Goal: Book appointment/travel/reservation

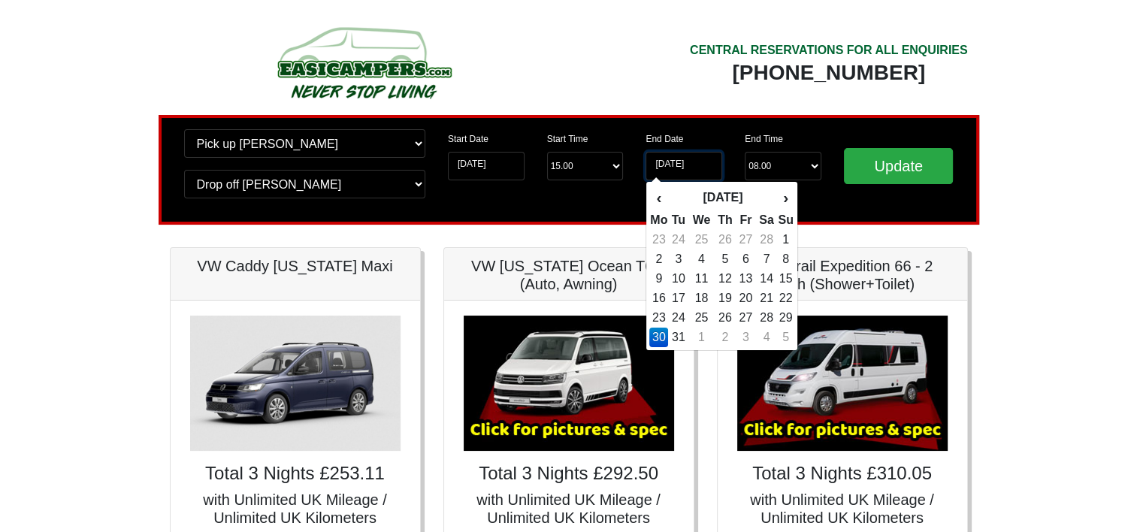
click at [669, 164] on input "[DATE]" at bounding box center [683, 166] width 77 height 29
click at [788, 319] on td "29" at bounding box center [785, 318] width 17 height 20
type input "[DATE]"
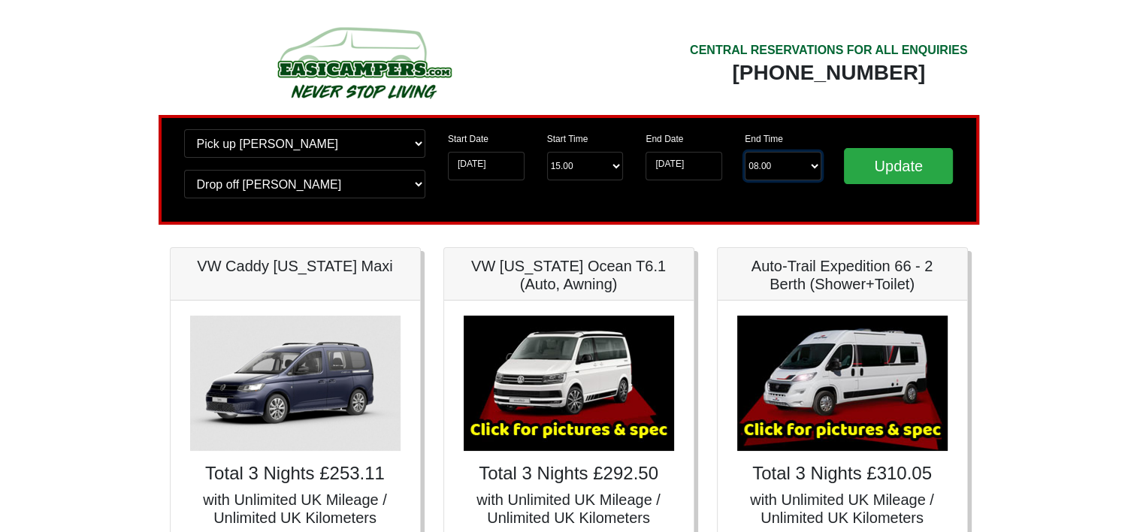
click at [799, 166] on select "End Time 08.00 -------- 08.00 am 09.00 am 10.00 am 11.00 am ([DATE] Only)" at bounding box center [783, 166] width 77 height 29
select select "11.00"
click at [745, 152] on select "End Time 08.00 -------- 08.00 am 09.00 am 10.00 am 11.00 am ([DATE] Only)" at bounding box center [783, 166] width 77 height 29
click at [884, 159] on input "Update" at bounding box center [899, 166] width 110 height 36
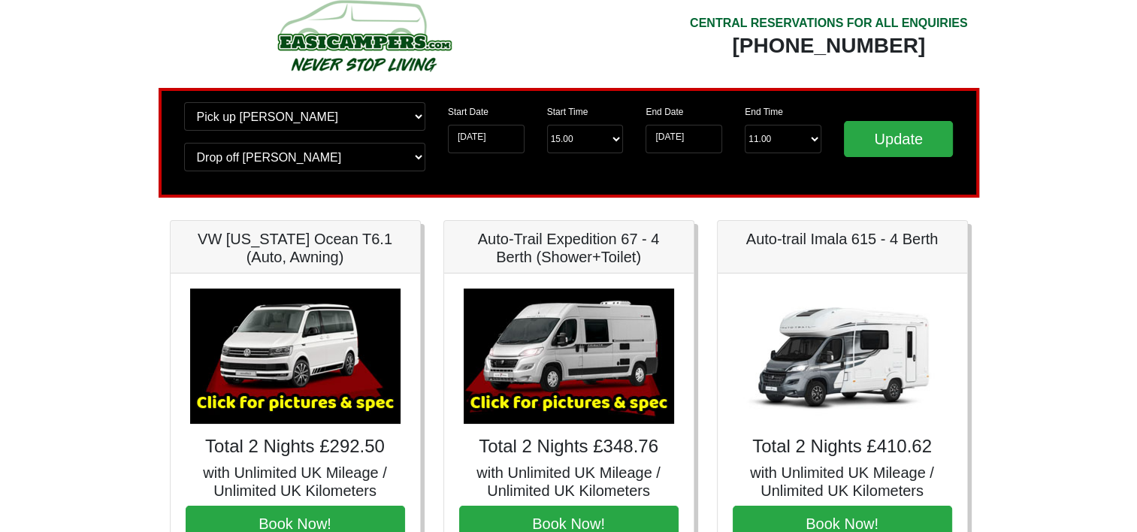
scroll to position [26, 0]
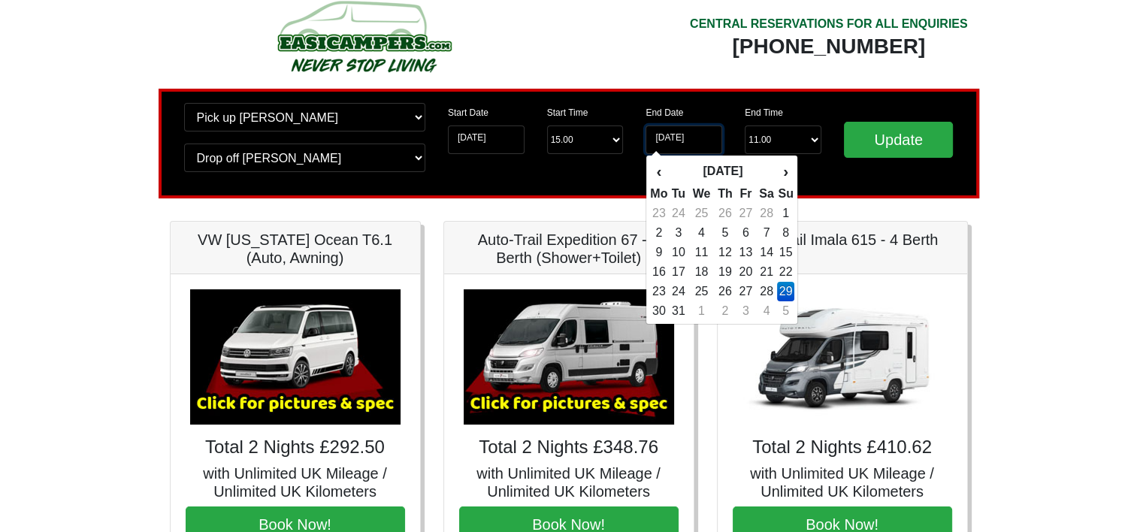
click at [682, 140] on input "[DATE]" at bounding box center [683, 139] width 77 height 29
click at [664, 311] on td "30" at bounding box center [658, 311] width 19 height 20
type input "[DATE]"
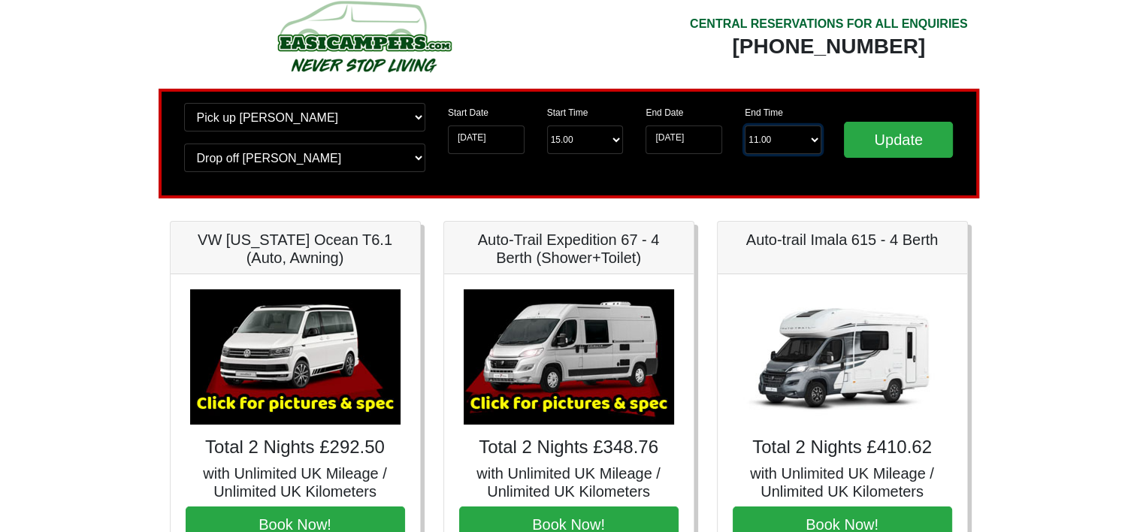
click at [784, 138] on select "End Time 11.00 -------- 08.00 am 09.00 am 10.00 am 11.00 am (Sunday Only)" at bounding box center [783, 139] width 77 height 29
select select "08.00"
click at [745, 125] on select "End Time 11.00 -------- 08.00 am 09.00 am 10.00 am 11.00 am (Sunday Only)" at bounding box center [783, 139] width 77 height 29
click at [878, 138] on input "Update" at bounding box center [899, 140] width 110 height 36
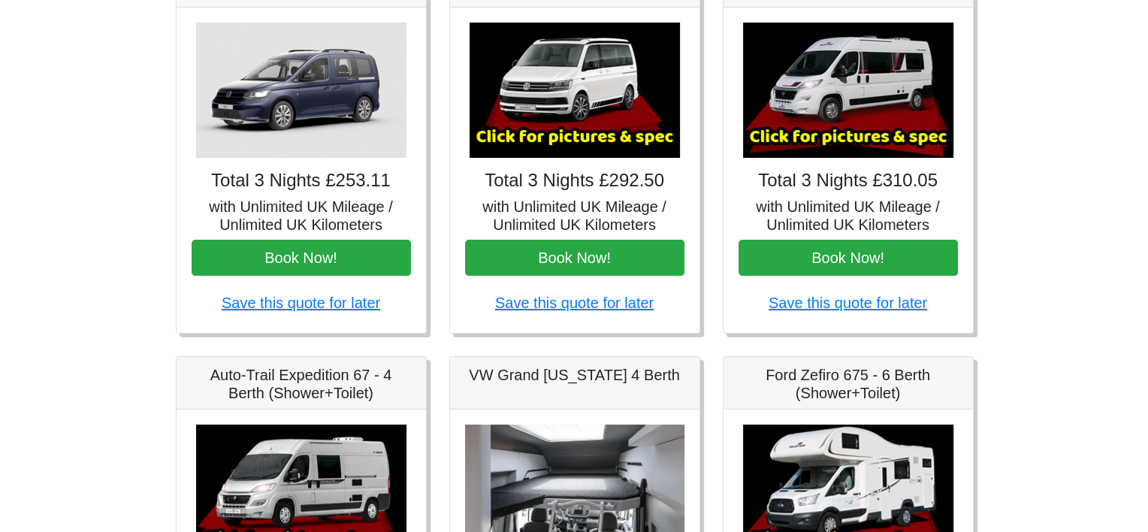
scroll to position [292, 0]
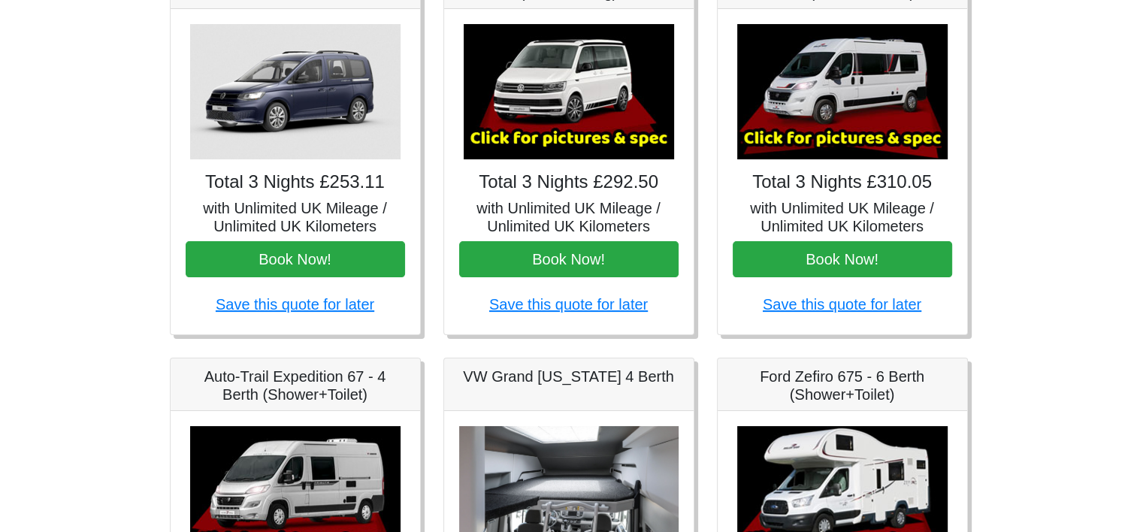
click at [818, 136] on img at bounding box center [842, 91] width 210 height 135
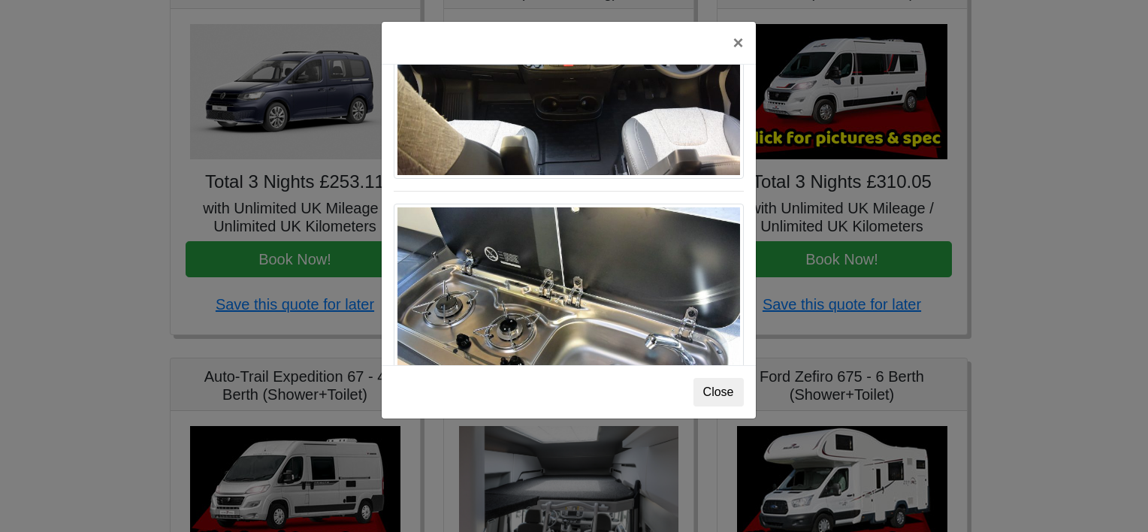
scroll to position [1561, 0]
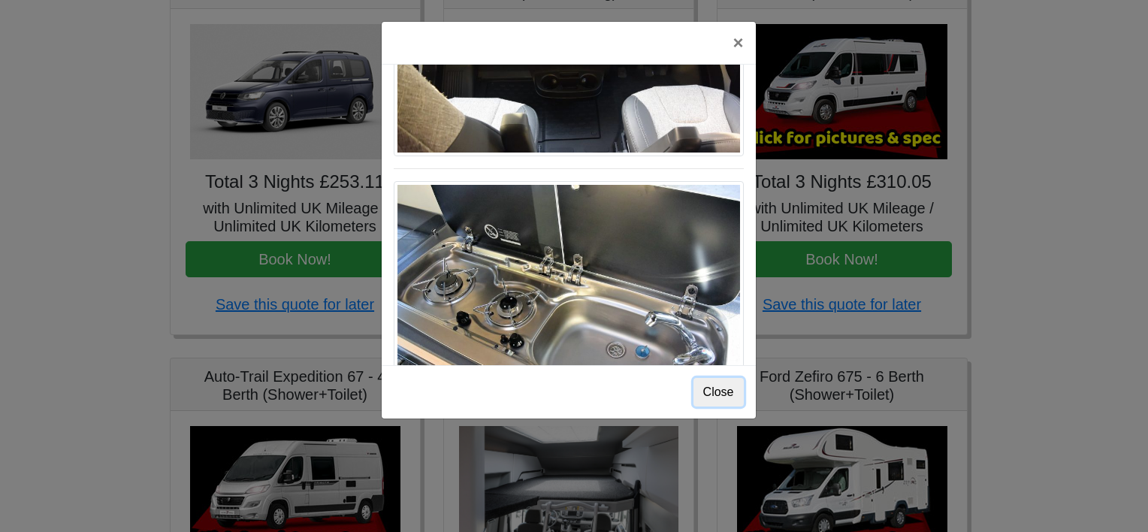
click at [706, 400] on button "Close" at bounding box center [719, 392] width 50 height 29
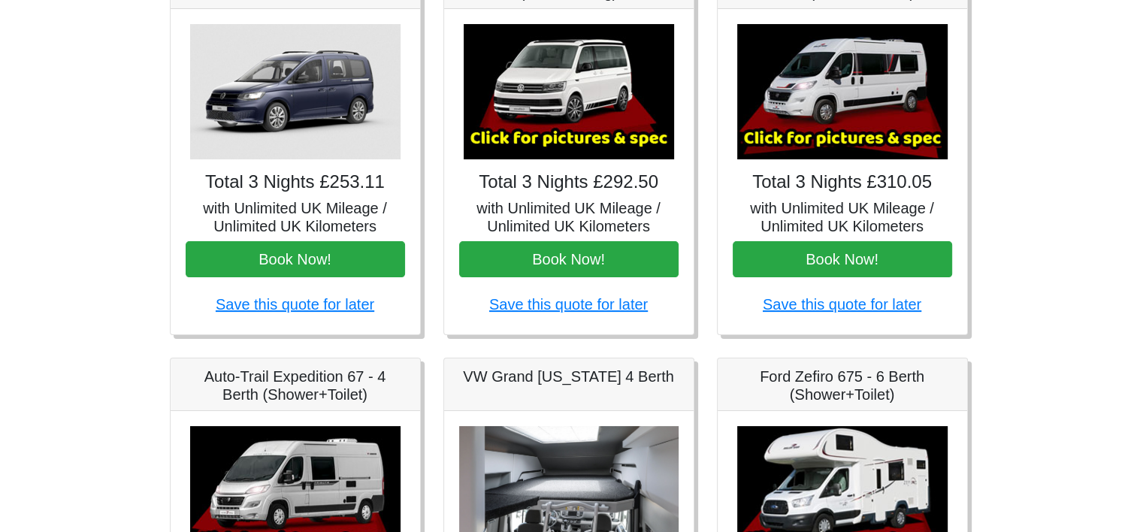
click at [575, 100] on img at bounding box center [569, 91] width 210 height 135
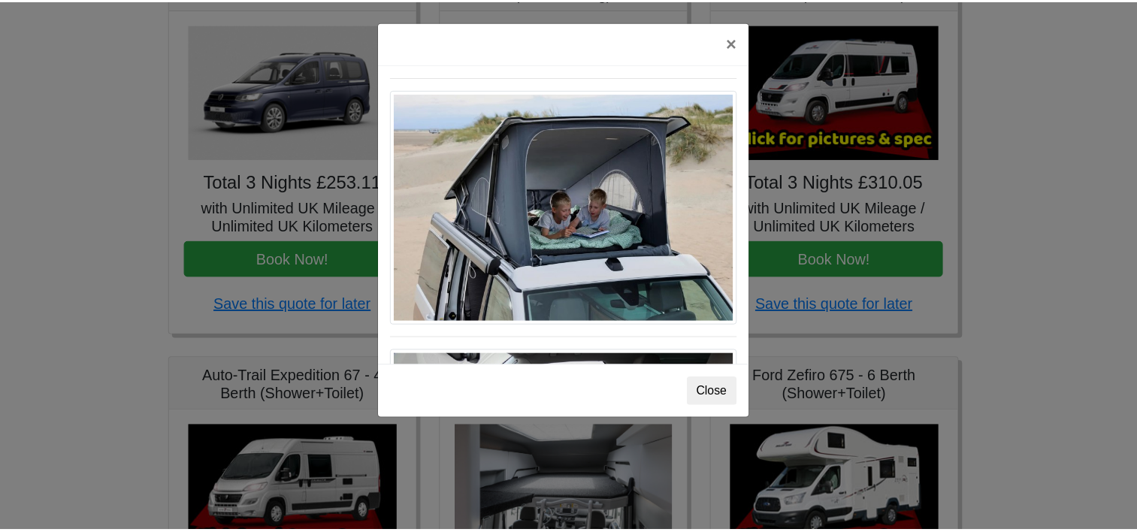
scroll to position [644, 0]
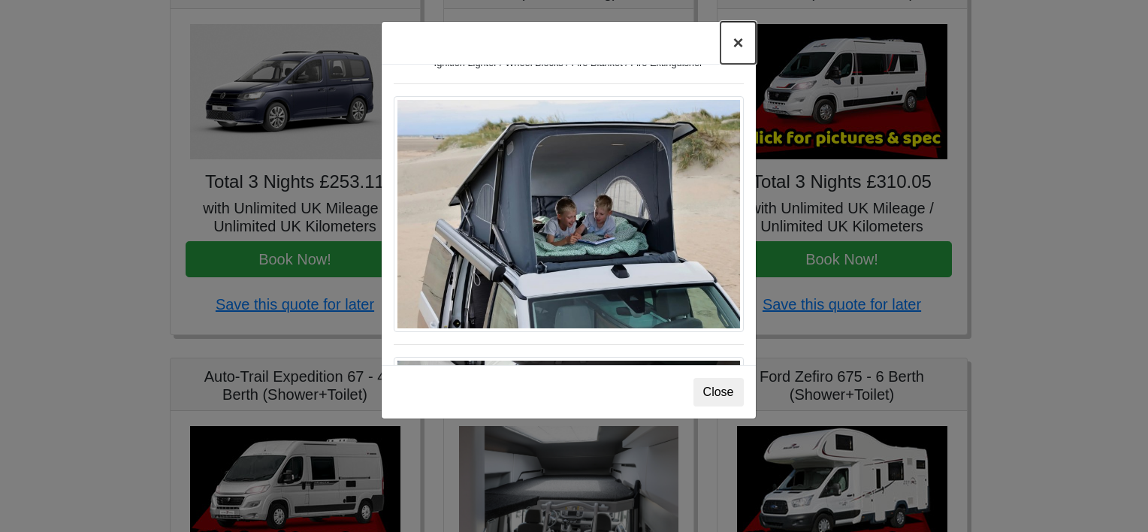
click at [738, 44] on button "×" at bounding box center [738, 43] width 35 height 42
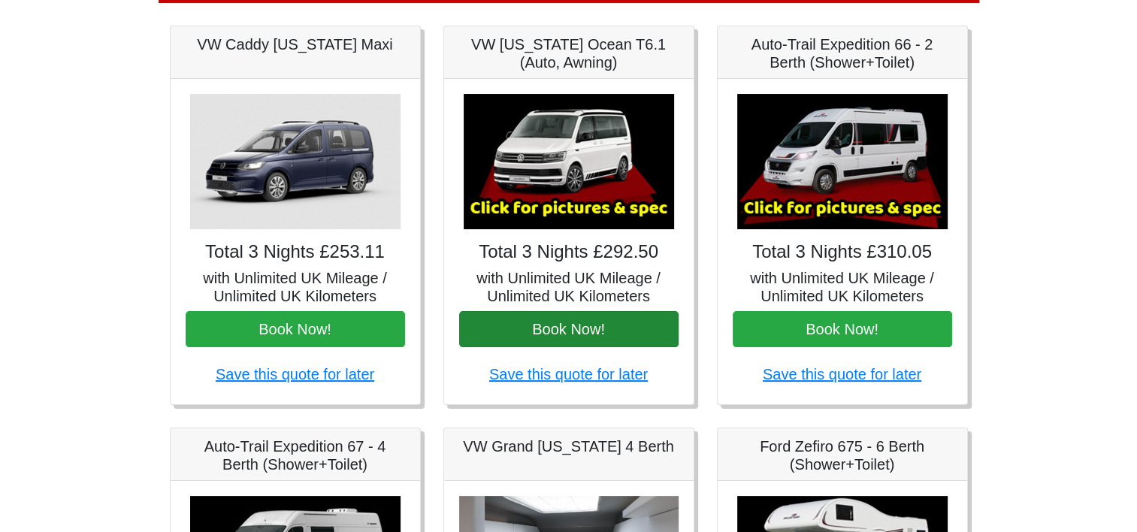
scroll to position [219, 0]
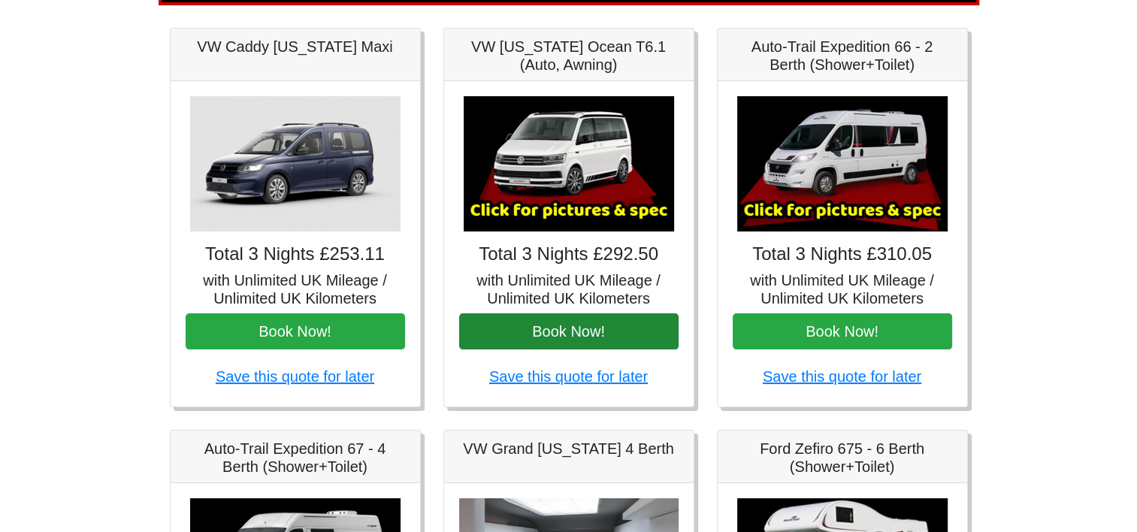
click at [573, 264] on h4 "Total 3 Nights £292.50" at bounding box center [568, 254] width 219 height 22
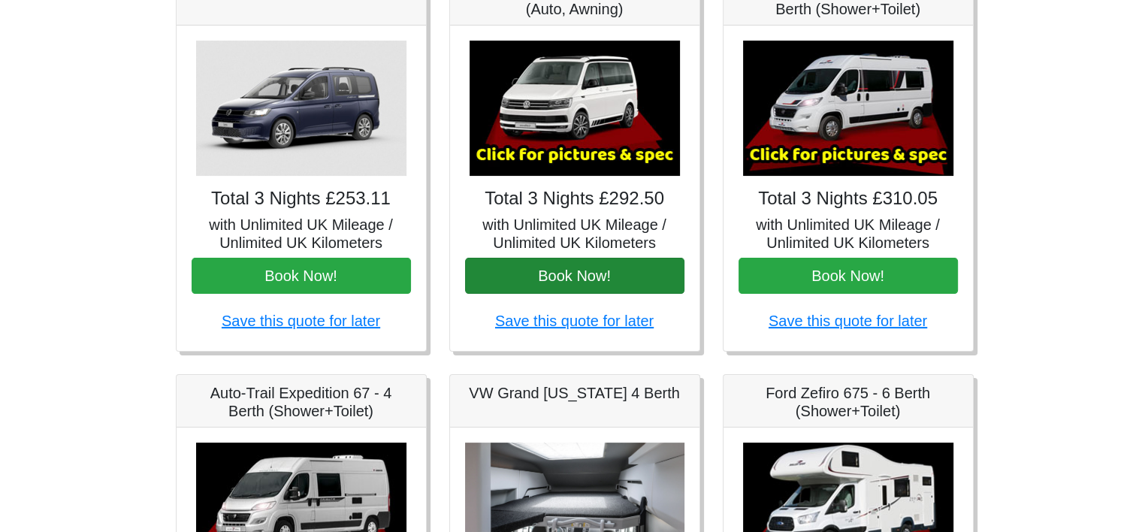
scroll to position [276, 0]
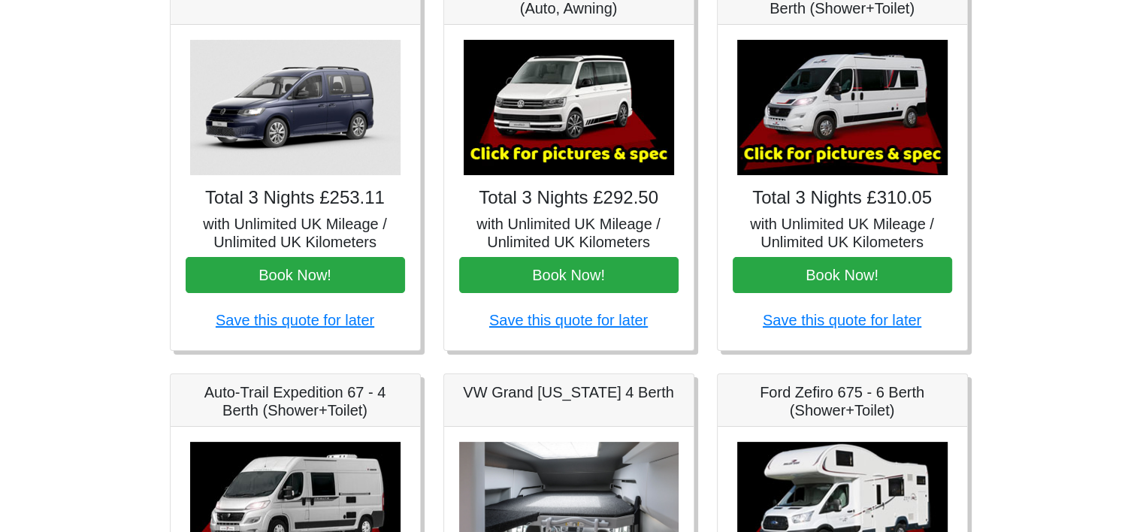
click at [866, 161] on img at bounding box center [842, 107] width 210 height 135
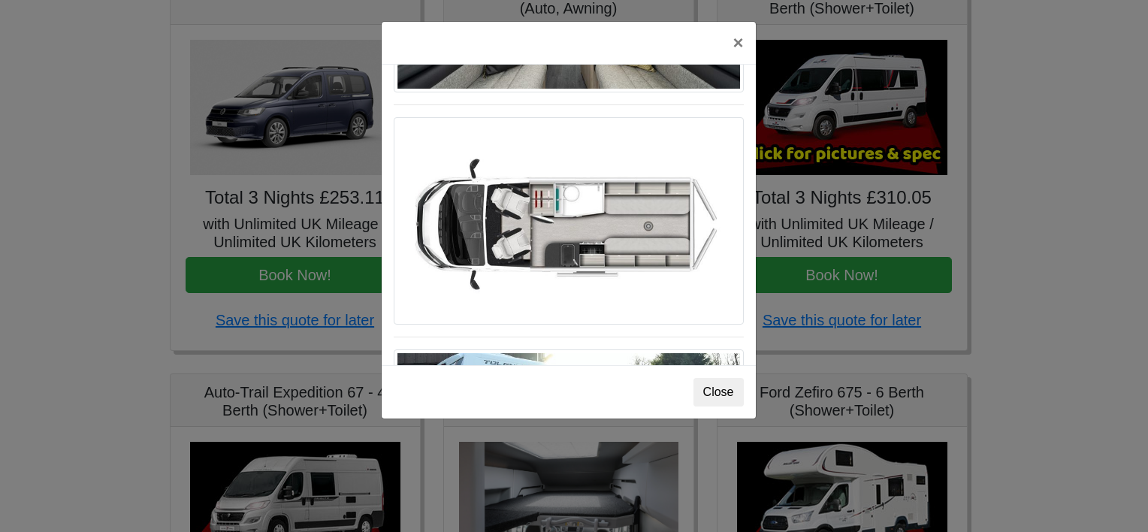
scroll to position [926, 0]
click at [735, 42] on button "×" at bounding box center [738, 43] width 35 height 42
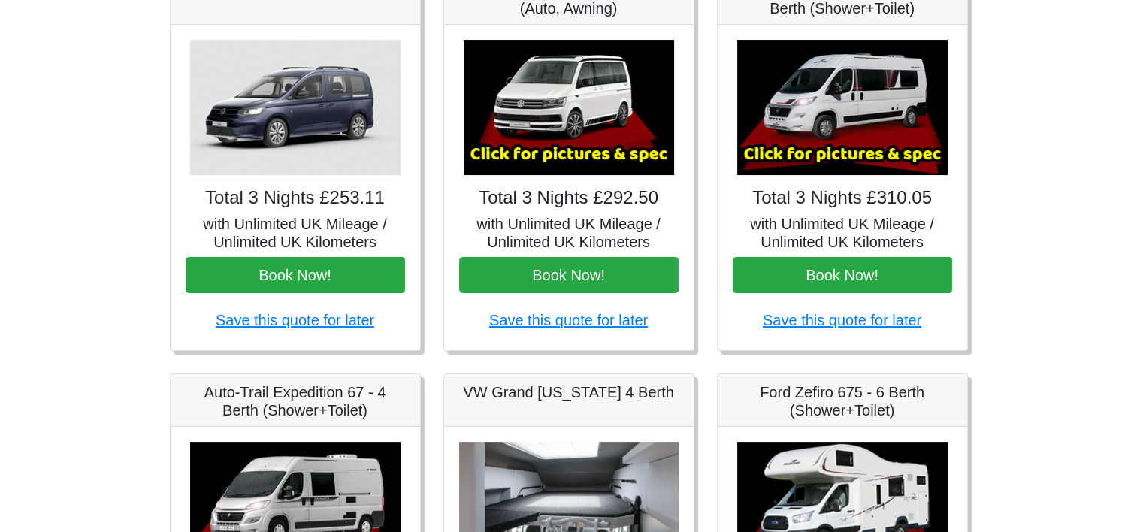
click at [603, 159] on img at bounding box center [569, 107] width 210 height 135
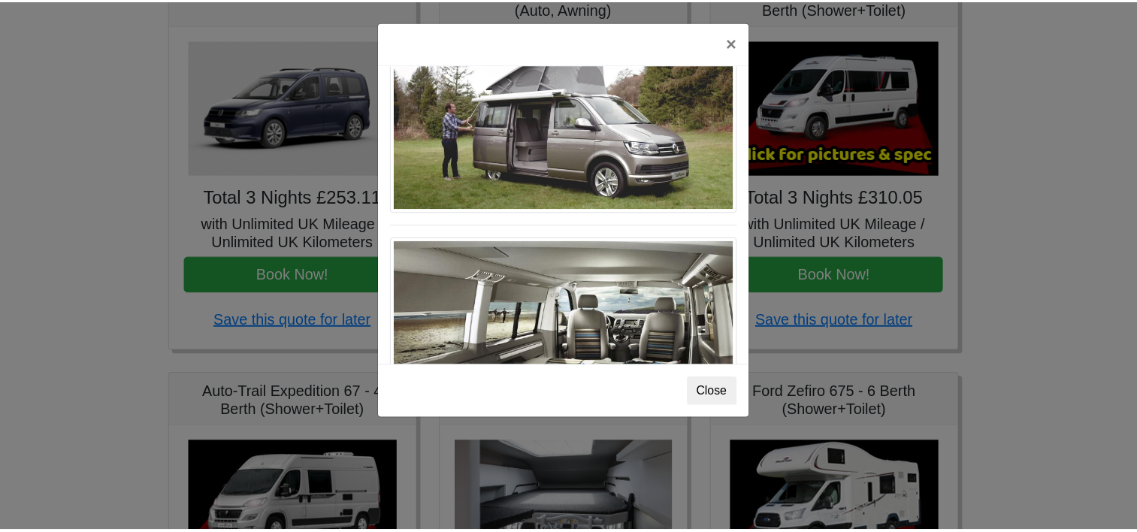
scroll to position [1636, 0]
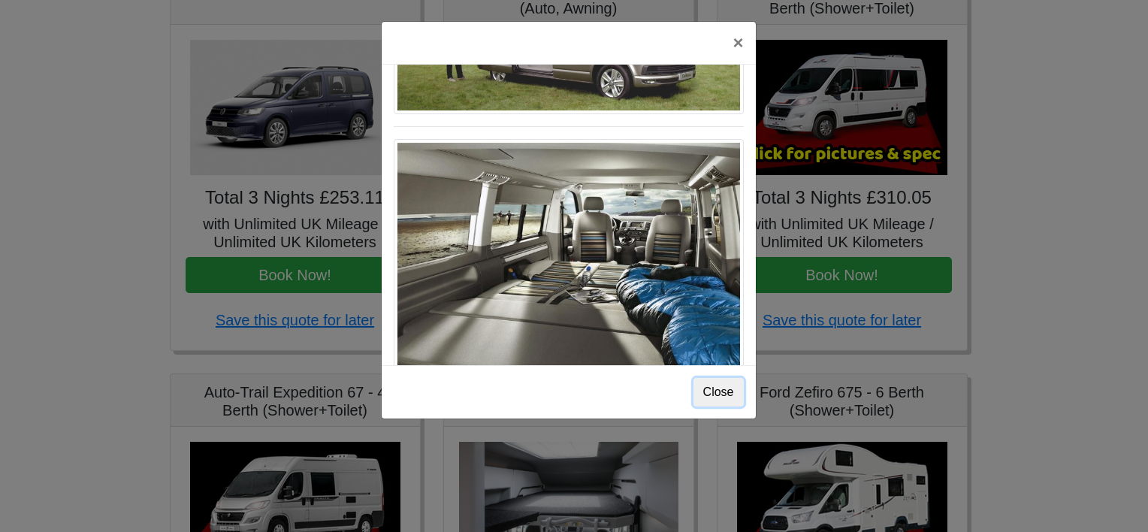
click at [718, 394] on button "Close" at bounding box center [719, 392] width 50 height 29
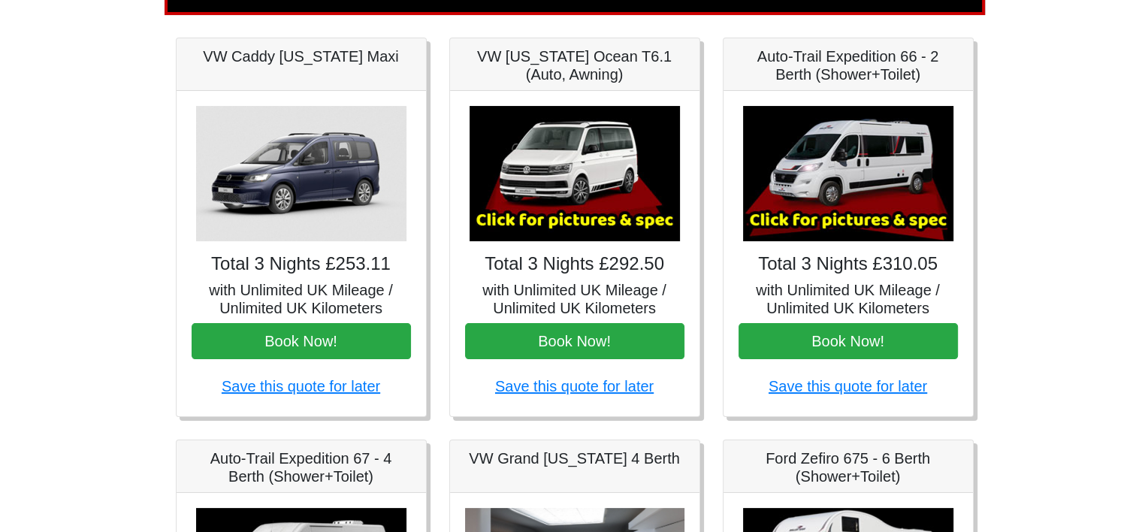
scroll to position [207, 0]
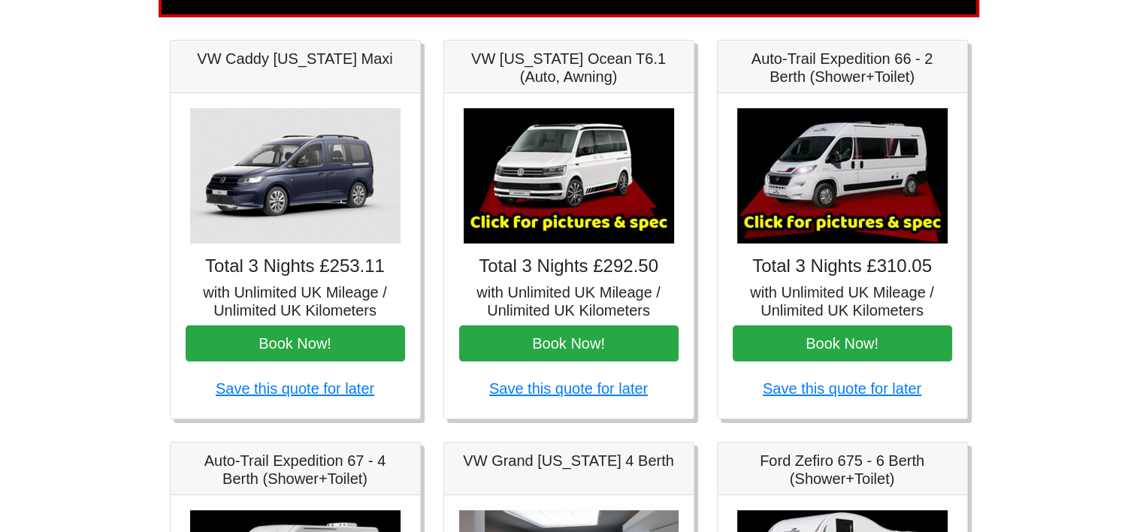
click at [593, 168] on img at bounding box center [569, 175] width 210 height 135
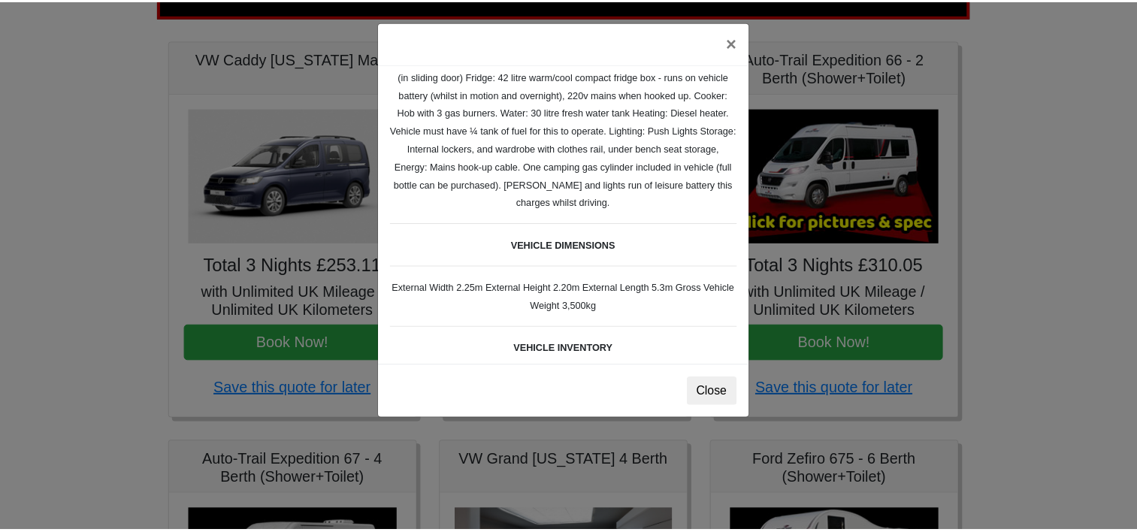
scroll to position [0, 0]
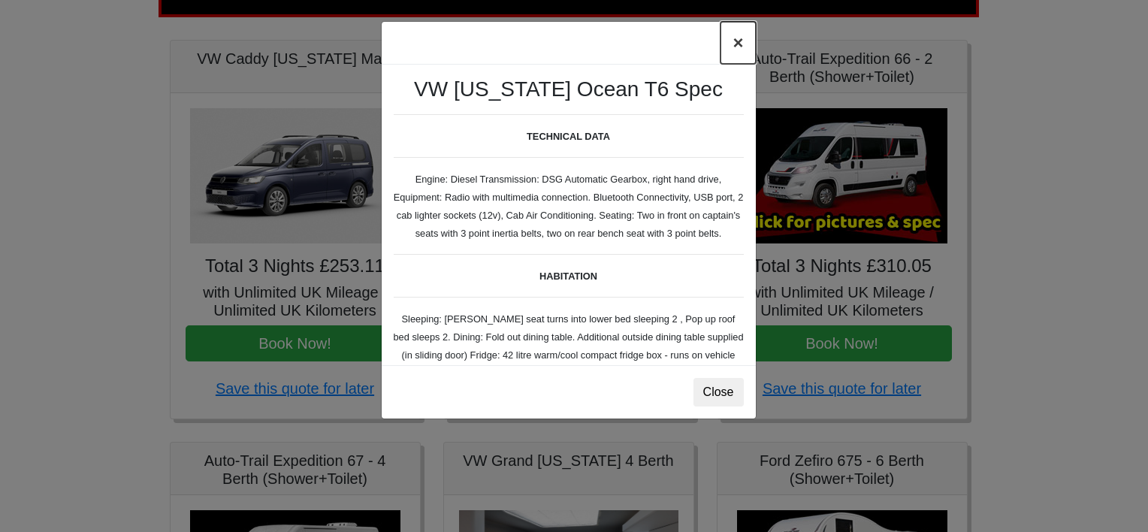
click at [736, 47] on button "×" at bounding box center [738, 43] width 35 height 42
